Goal: Navigation & Orientation: Find specific page/section

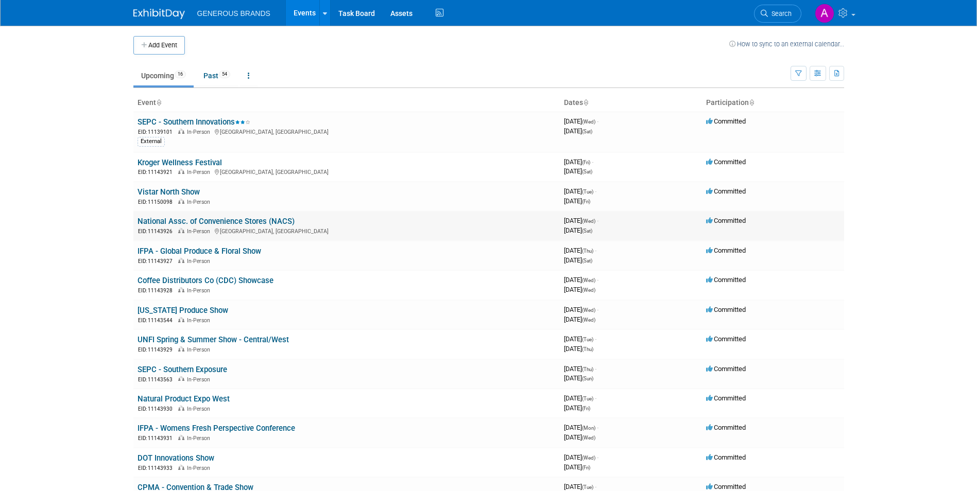
click at [195, 222] on link "National Assc. of Convenience Stores (NACS)" at bounding box center [215, 221] width 157 height 9
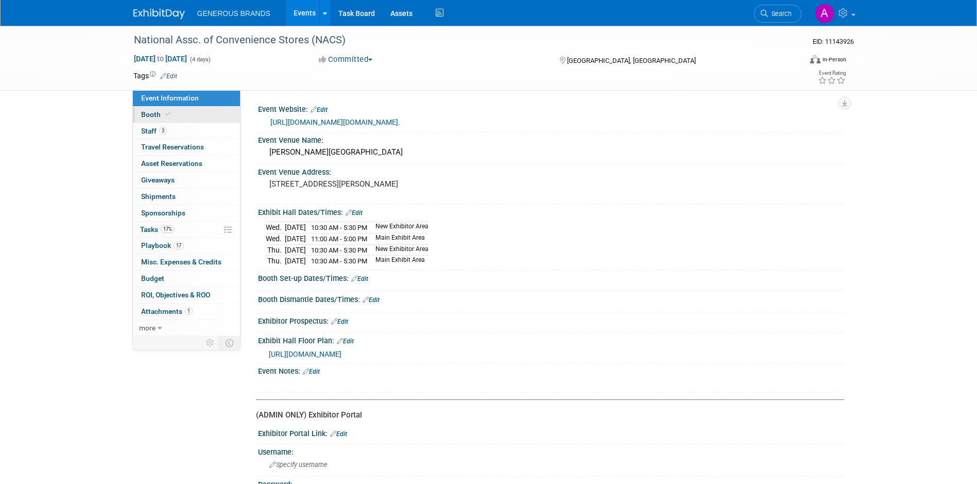
click at [188, 119] on link "Booth" at bounding box center [186, 115] width 107 height 16
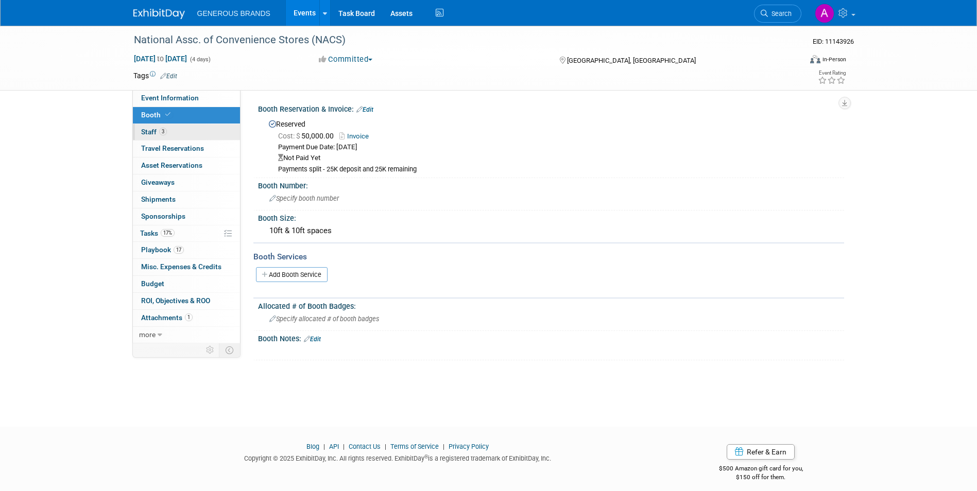
click at [200, 133] on link "3 Staff 3" at bounding box center [186, 132] width 107 height 16
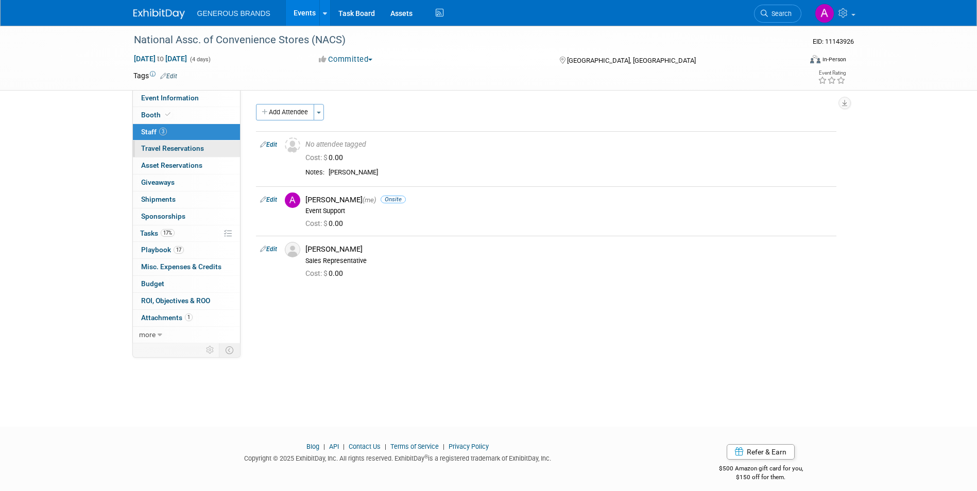
click at [202, 154] on link "0 Travel Reservations 0" at bounding box center [186, 149] width 107 height 16
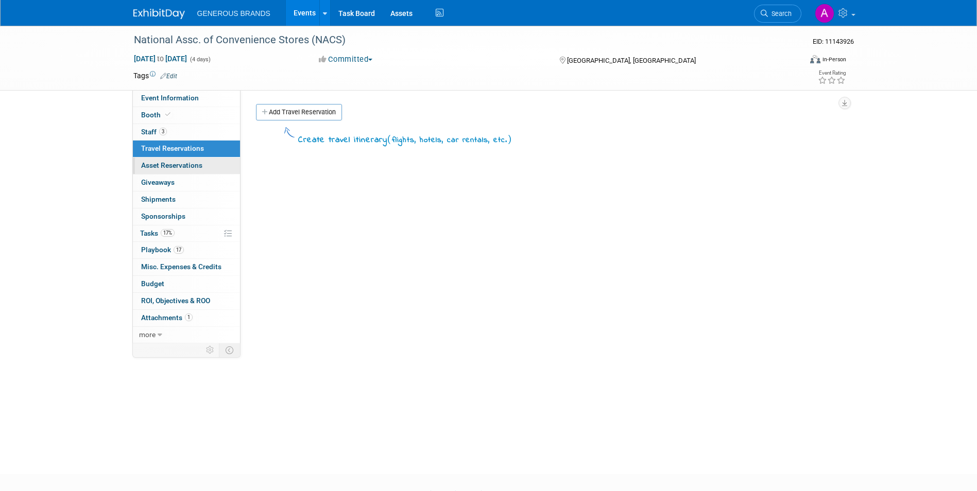
click at [202, 169] on link "0 Asset Reservations 0" at bounding box center [186, 166] width 107 height 16
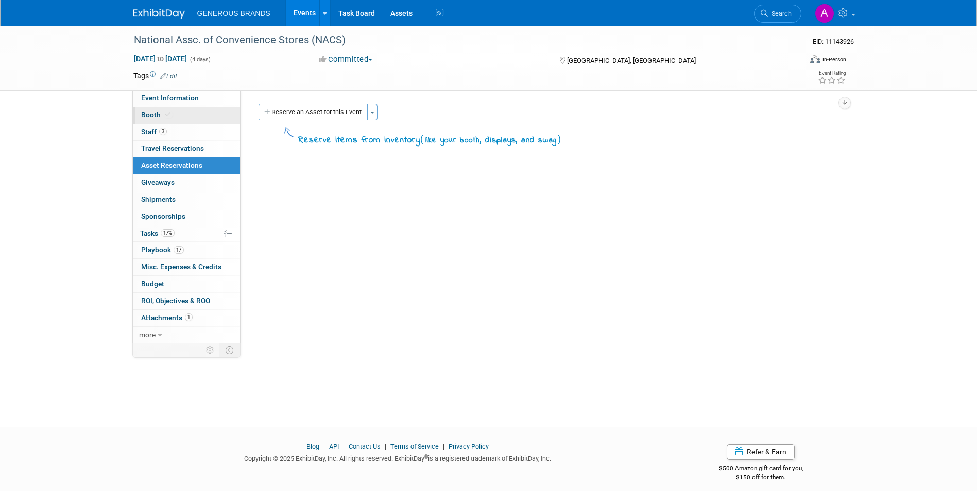
click at [215, 117] on link "Booth" at bounding box center [186, 115] width 107 height 16
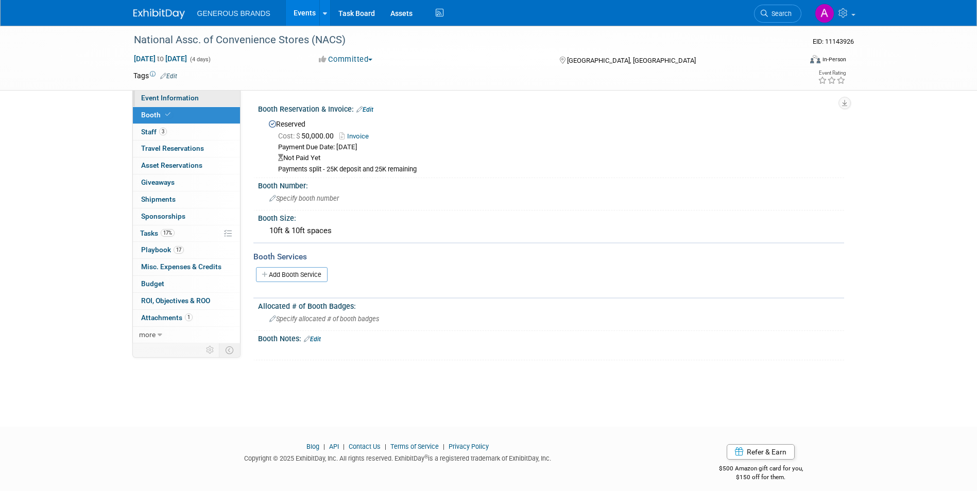
click at [215, 98] on link "Event Information" at bounding box center [186, 98] width 107 height 16
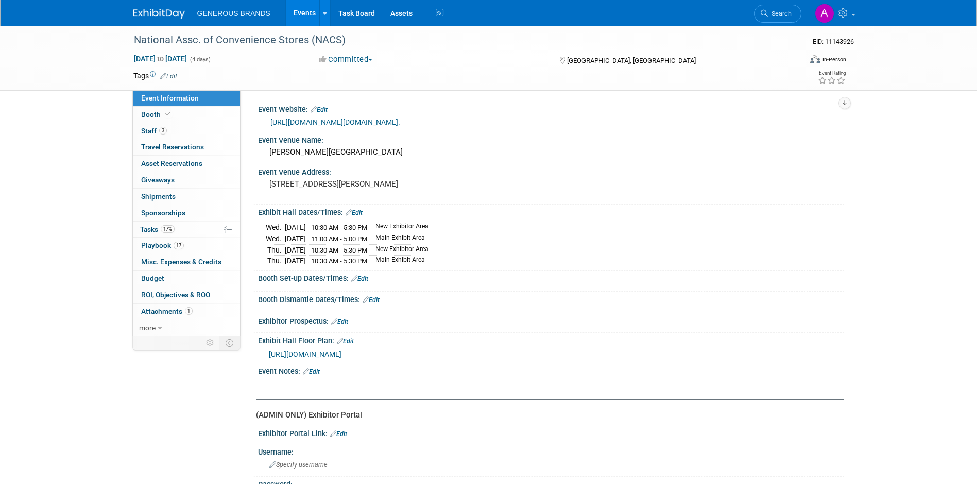
click at [400, 126] on link "https://www.nacsshow.com/?nsregsrc=Convenience.org&_gl=1*8vtv3i*_gcl_au*NjQ2ODk…" at bounding box center [335, 122] width 130 height 8
click at [155, 134] on span "Staff 3" at bounding box center [154, 131] width 26 height 8
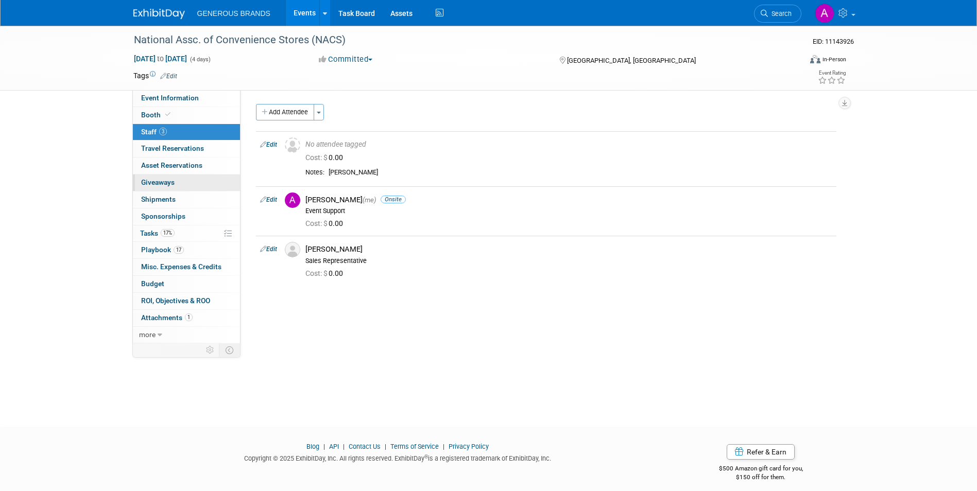
click at [185, 188] on link "0 Giveaways 0" at bounding box center [186, 183] width 107 height 16
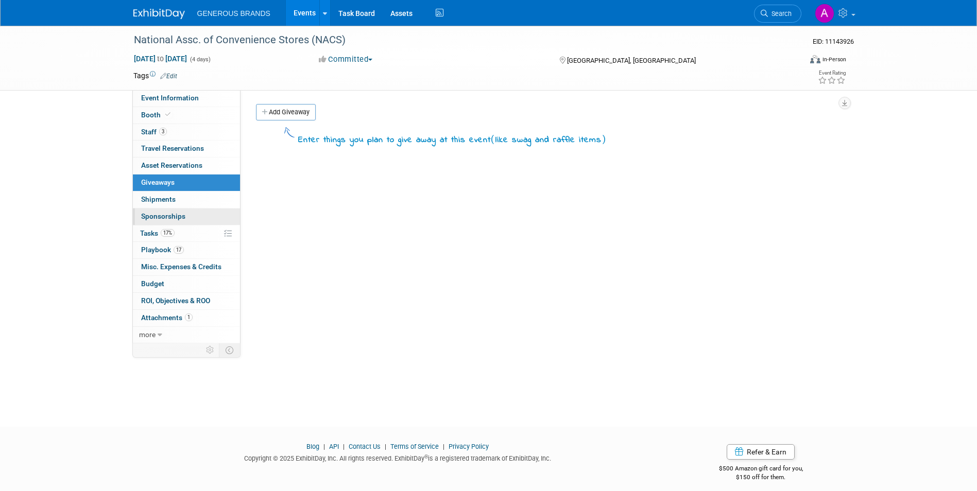
click at [197, 221] on link "0 Sponsorships 0" at bounding box center [186, 217] width 107 height 16
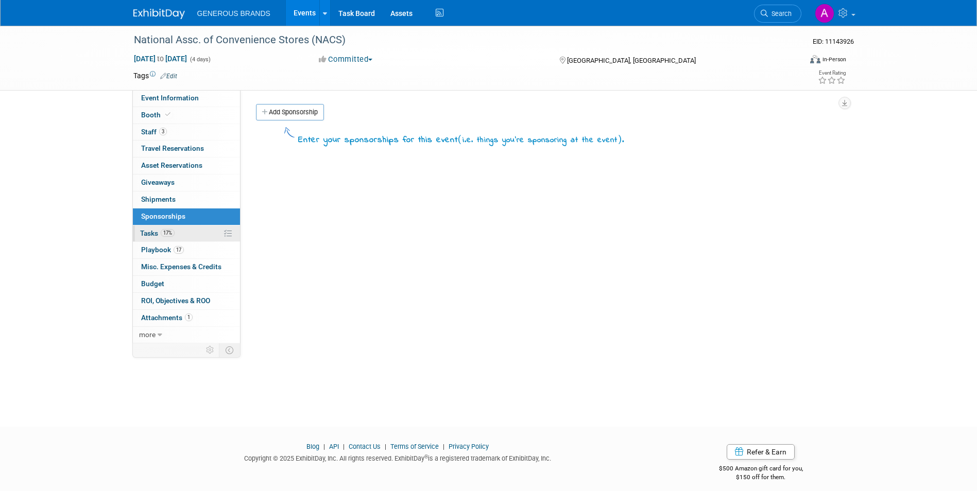
click at [196, 232] on link "17% Tasks 17%" at bounding box center [186, 234] width 107 height 16
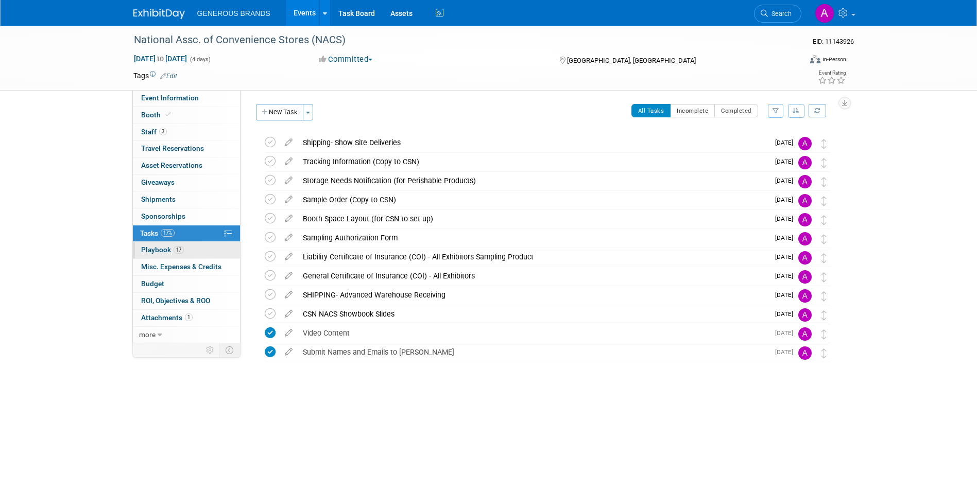
click at [188, 251] on link "17 Playbook 17" at bounding box center [186, 250] width 107 height 16
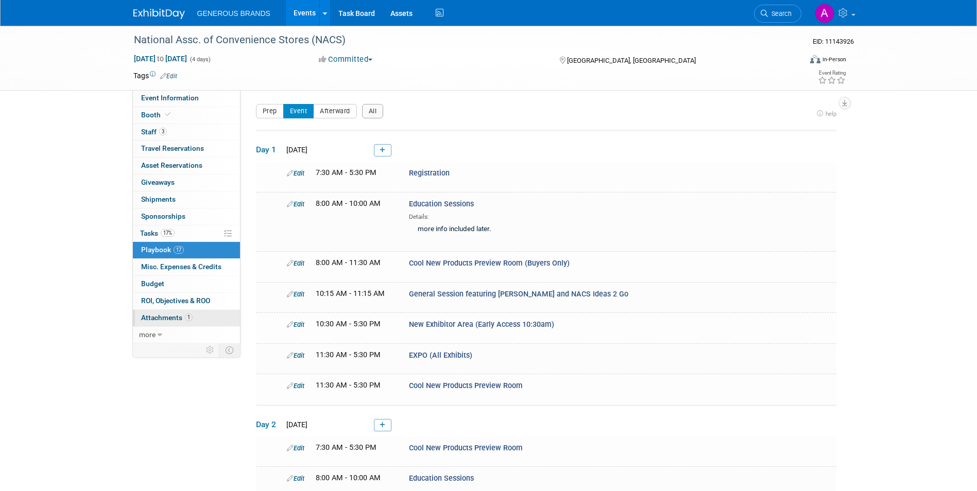
click at [216, 311] on link "1 Attachments 1" at bounding box center [186, 318] width 107 height 16
